Goal: Task Accomplishment & Management: Manage account settings

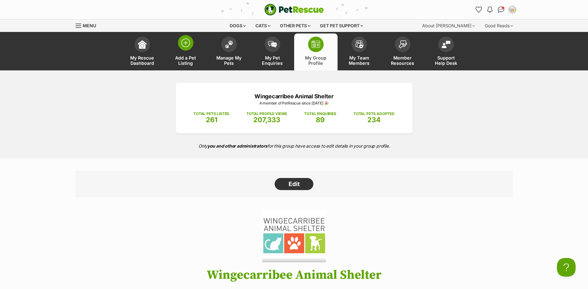
click at [179, 45] on span at bounding box center [185, 42] width 15 height 15
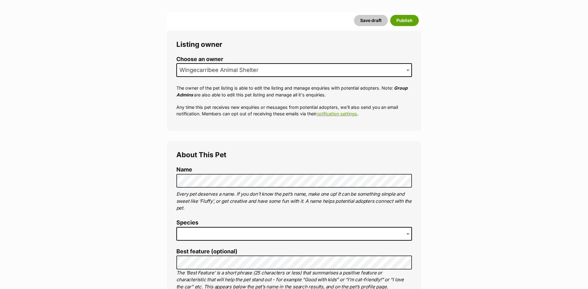
click at [203, 226] on label "Species" at bounding box center [294, 222] width 236 height 7
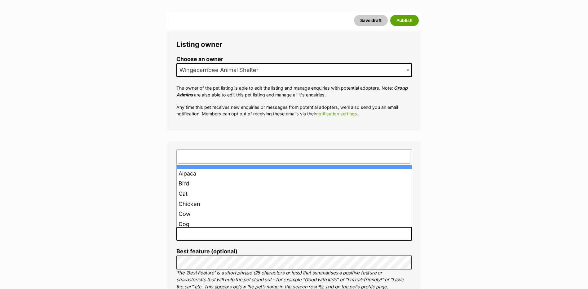
click at [200, 232] on span at bounding box center [294, 234] width 236 height 14
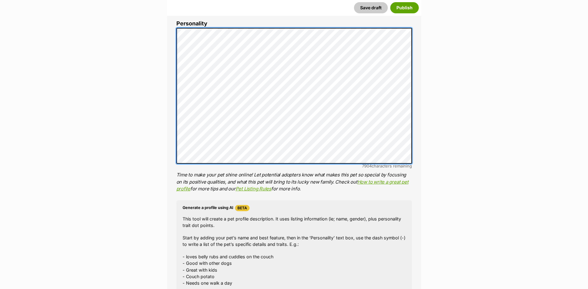
scroll to position [372, 0]
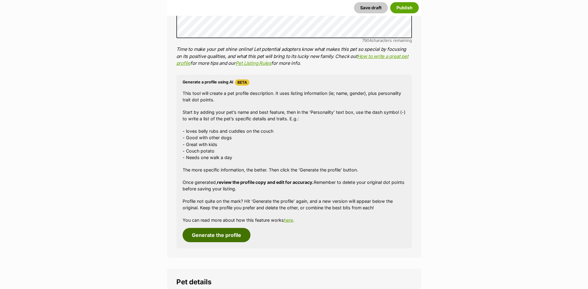
click at [212, 237] on button "Generate the profile" at bounding box center [217, 235] width 68 height 14
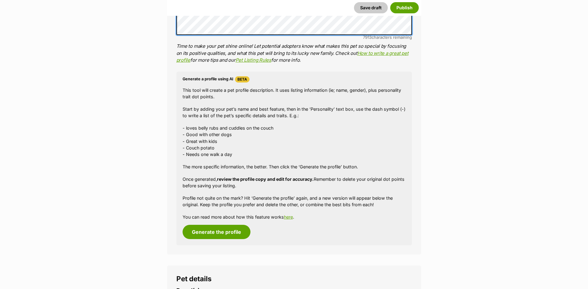
scroll to position [539, 0]
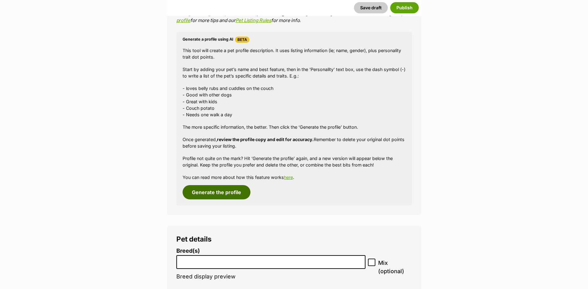
click at [220, 198] on button "Generate the profile" at bounding box center [217, 192] width 68 height 14
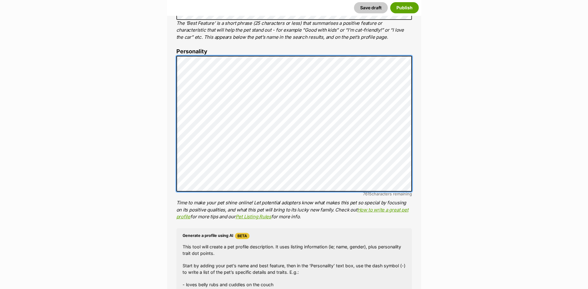
scroll to position [353, 0]
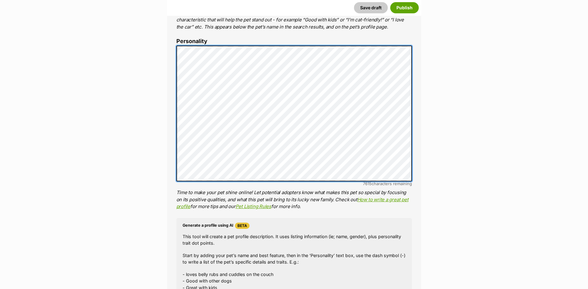
click at [169, 86] on div "About This Pet Name Henlo there, it looks like you might be using the pet name …" at bounding box center [294, 141] width 254 height 519
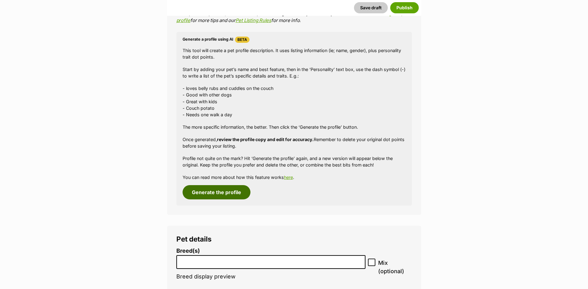
click at [223, 191] on button "Generate the profile" at bounding box center [217, 192] width 68 height 14
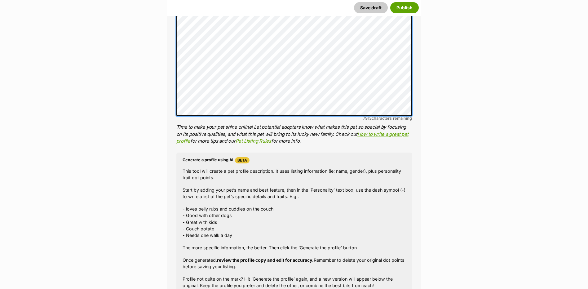
scroll to position [539, 0]
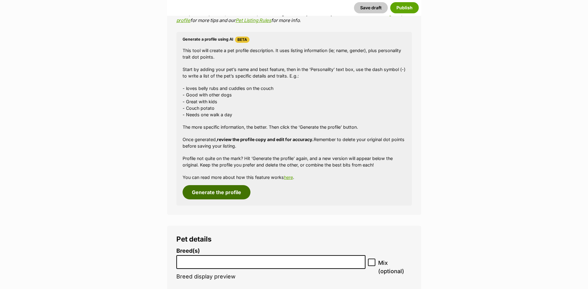
click at [235, 186] on button "Generate the profile" at bounding box center [217, 192] width 68 height 14
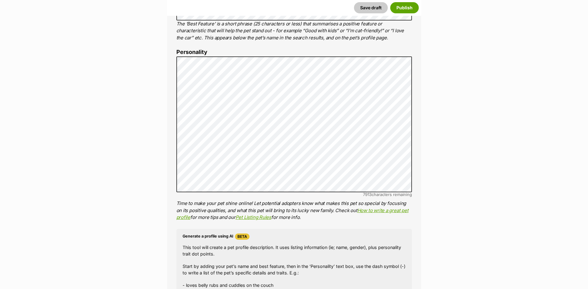
scroll to position [353, 0]
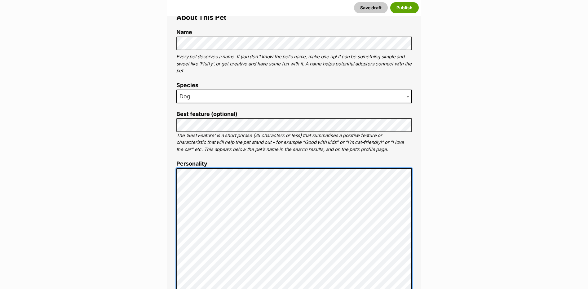
scroll to position [229, 0]
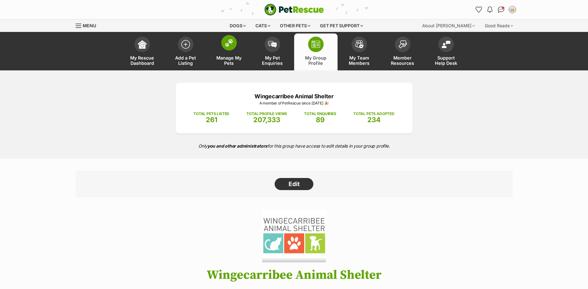
click at [237, 51] on link "Manage My Pets" at bounding box center [228, 51] width 43 height 37
click at [222, 49] on link "Manage My Pets" at bounding box center [228, 51] width 43 height 37
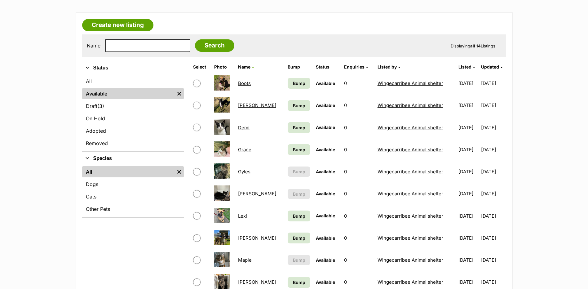
scroll to position [124, 0]
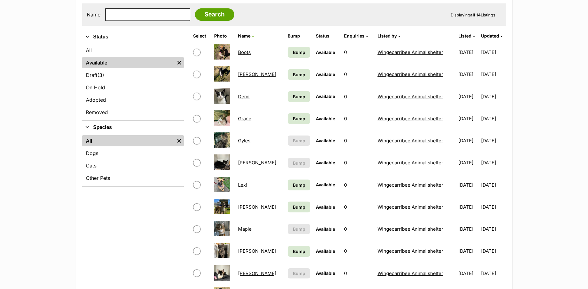
click at [198, 186] on input "checkbox" at bounding box center [196, 184] width 7 height 7
checkbox input "true"
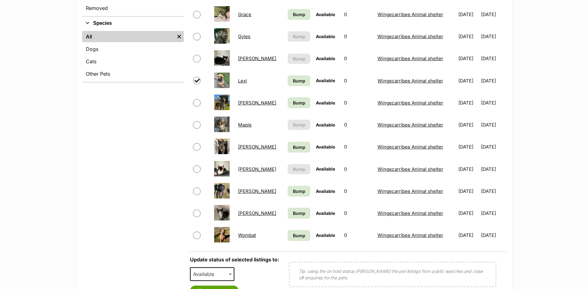
scroll to position [279, 0]
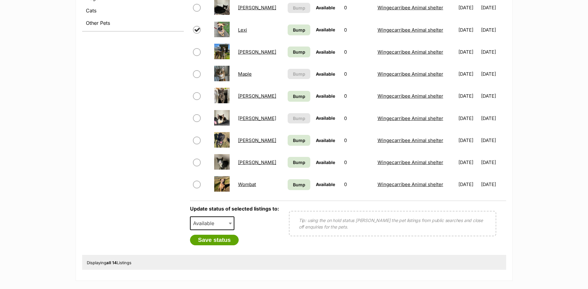
click at [214, 219] on span "Available" at bounding box center [206, 223] width 30 height 9
select select "rehomed"
click at [214, 242] on button "Save status" at bounding box center [214, 240] width 49 height 11
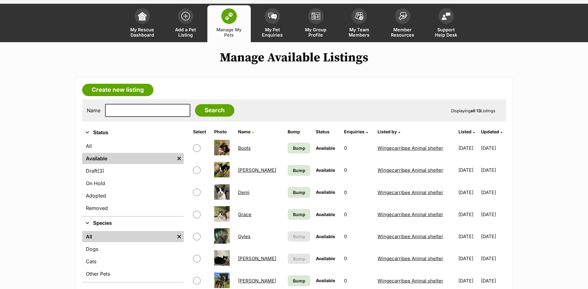
scroll to position [0, 0]
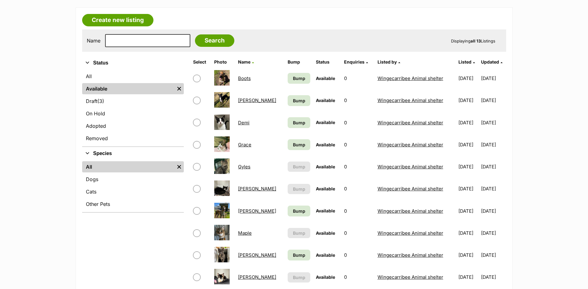
scroll to position [155, 0]
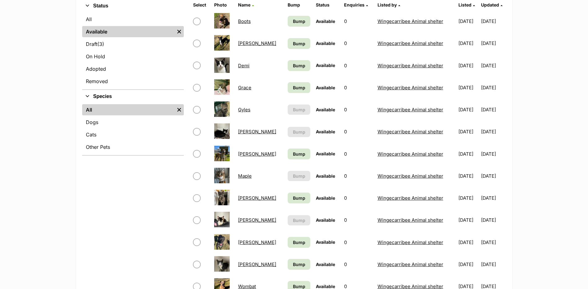
click at [244, 110] on link "Gyles" at bounding box center [244, 110] width 12 height 6
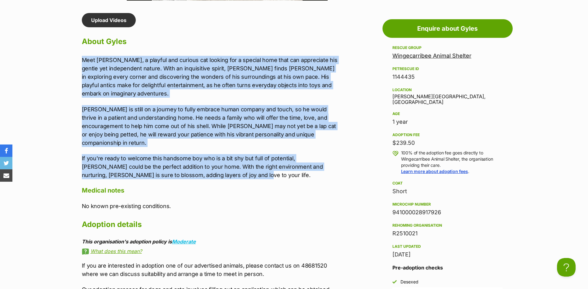
drag, startPoint x: 83, startPoint y: 53, endPoint x: 222, endPoint y: 169, distance: 180.7
click at [222, 169] on div "Upload Videos About Gyles Meet [PERSON_NAME], a playful and curious cat looking…" at bounding box center [210, 198] width 256 height 370
copy div "Meet [PERSON_NAME], a playful and curious cat looking for a special home that c…"
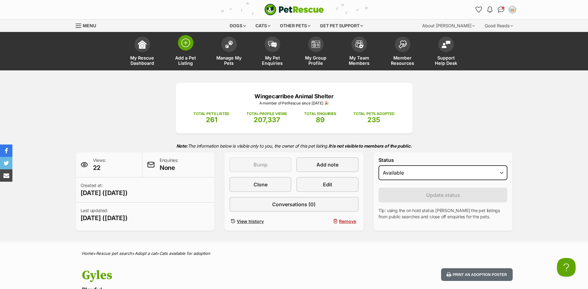
click at [189, 51] on link "Add a Pet Listing" at bounding box center [185, 51] width 43 height 37
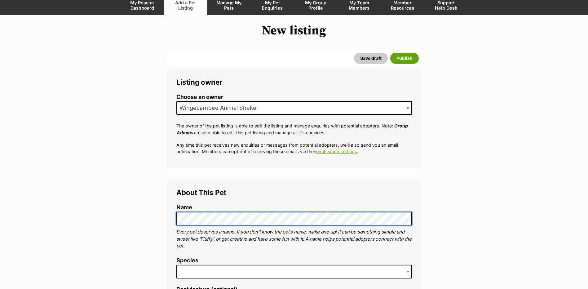
scroll to position [62, 0]
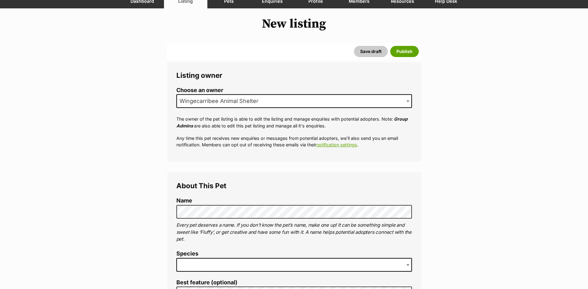
click at [184, 268] on span at bounding box center [294, 265] width 236 height 14
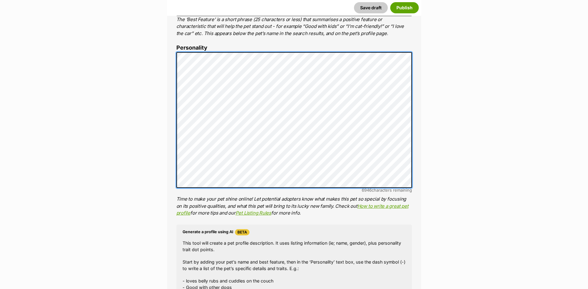
scroll to position [470, 0]
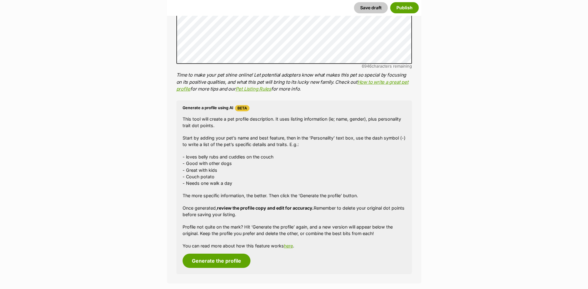
click at [224, 268] on div "Generate a profile using AI Beta This tool will create a pet profile descriptio…" at bounding box center [294, 187] width 236 height 174
click at [223, 267] on button "Generate the profile" at bounding box center [217, 261] width 68 height 14
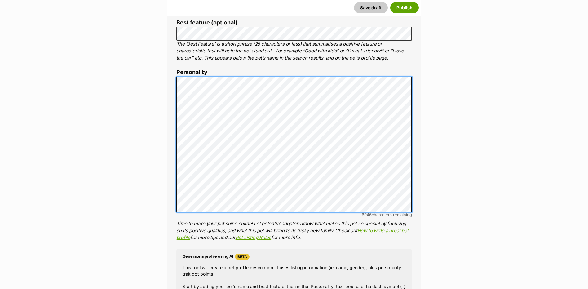
scroll to position [0, 0]
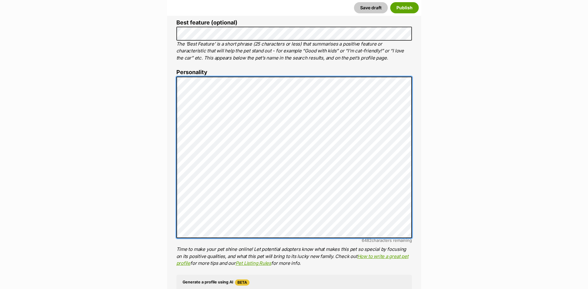
click at [171, 201] on div "About This Pet Name Henlo there, it looks like you might be using the pet name …" at bounding box center [294, 185] width 254 height 545
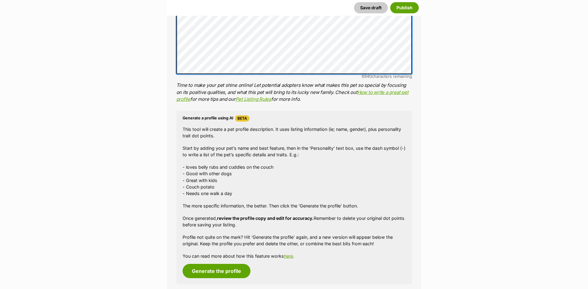
scroll to position [508, 0]
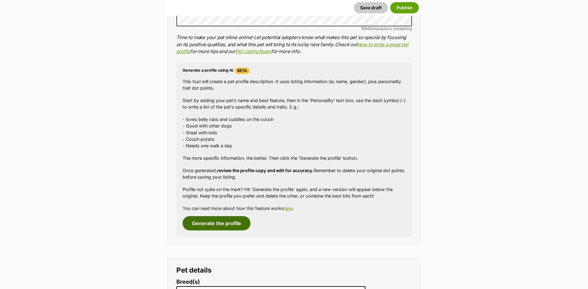
click at [231, 225] on button "Generate the profile" at bounding box center [217, 223] width 68 height 14
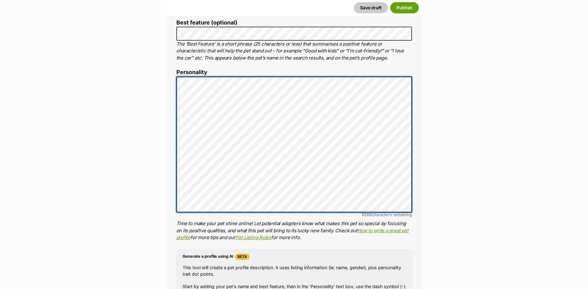
scroll to position [1, 0]
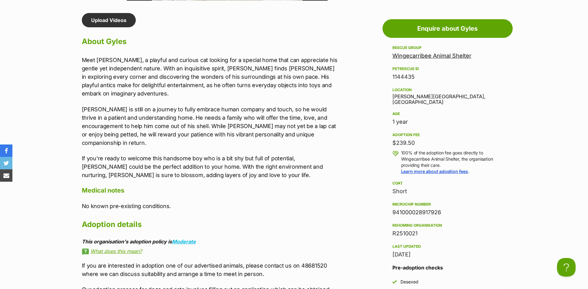
drag, startPoint x: 443, startPoint y: 206, endPoint x: 383, endPoint y: 209, distance: 59.3
click at [383, 209] on aside "Rescue group Wingecarribee Animal Shelter PetRescue ID 1144435 Location Moss Va…" at bounding box center [448, 185] width 130 height 283
copy div "941000028917926"
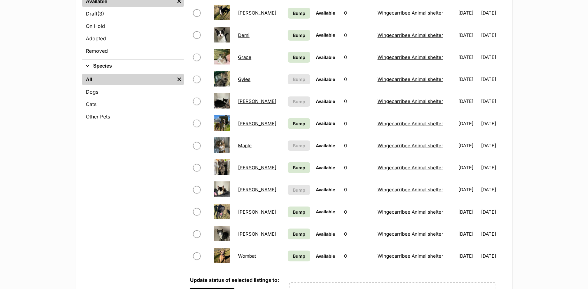
scroll to position [186, 0]
click at [242, 143] on link "Maple" at bounding box center [245, 145] width 14 height 6
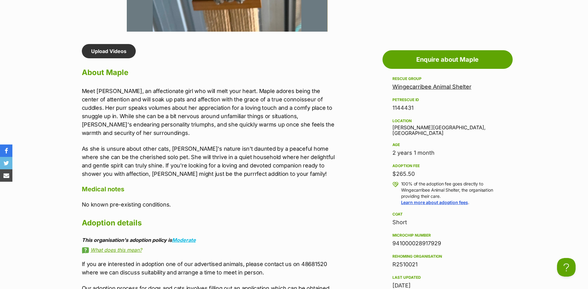
drag, startPoint x: 400, startPoint y: 236, endPoint x: 393, endPoint y: 240, distance: 8.2
click at [393, 240] on div "941000028917929" at bounding box center [447, 243] width 110 height 9
copy div "941000028917929"
